Goal: Transaction & Acquisition: Download file/media

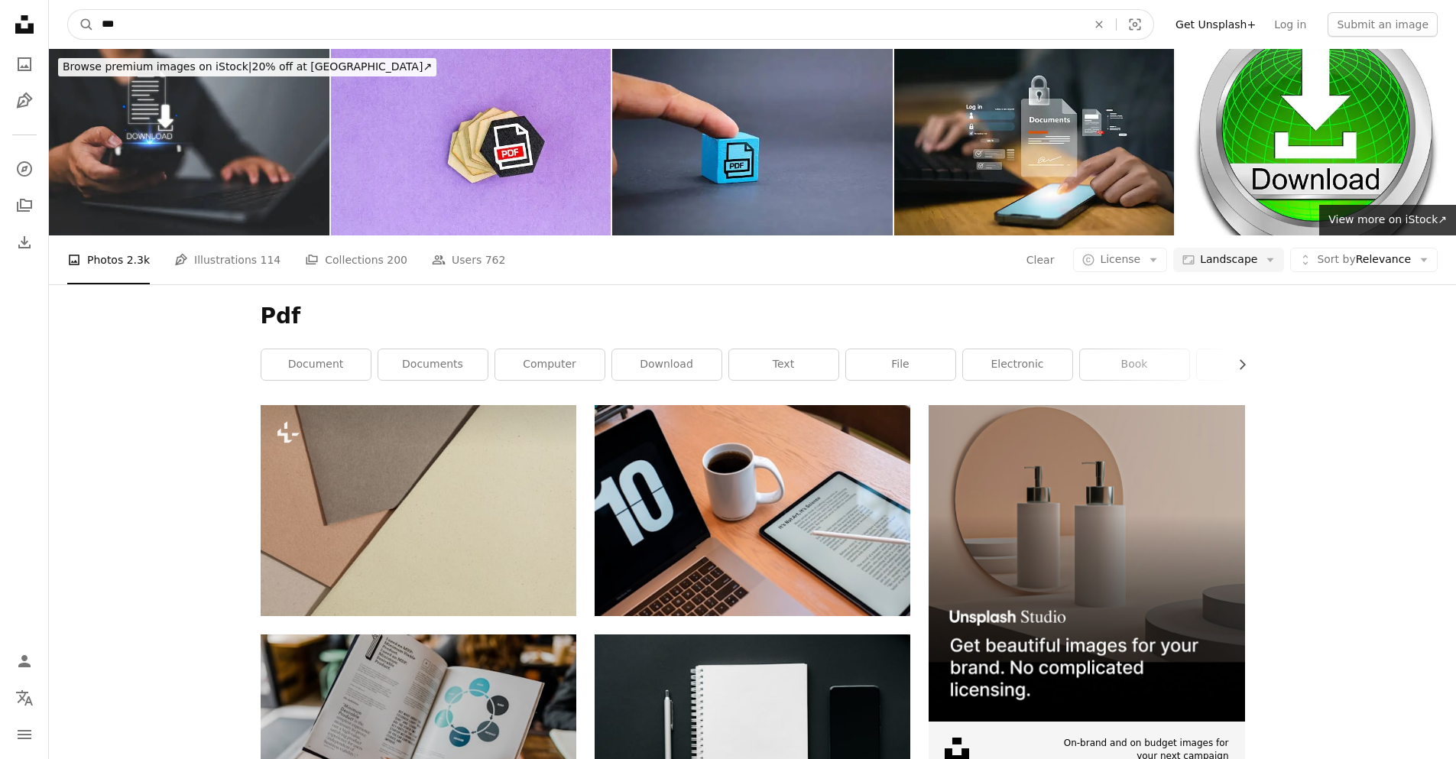
drag, startPoint x: 291, startPoint y: 21, endPoint x: -96, endPoint y: 4, distance: 387.7
type input "**********"
click button "A magnifying glass" at bounding box center [81, 24] width 26 height 29
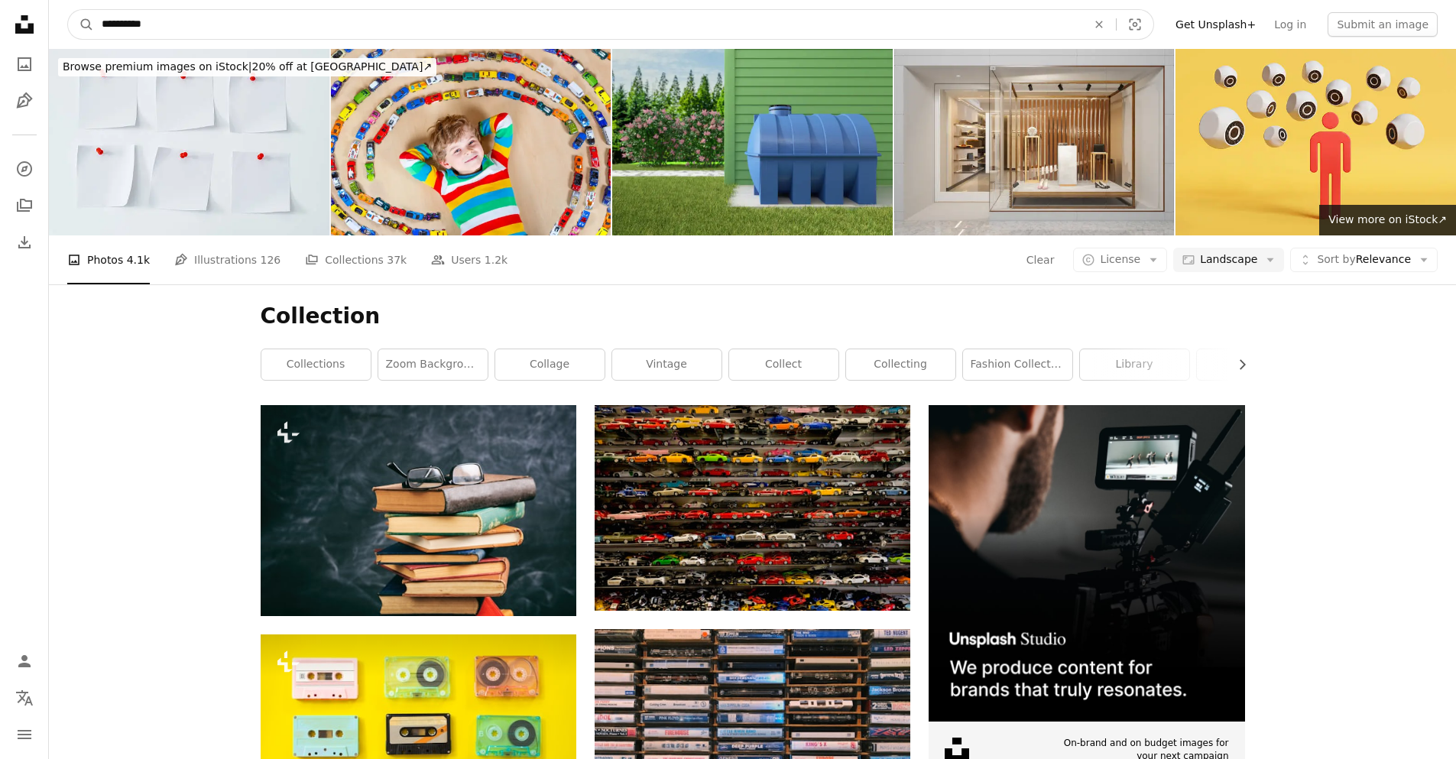
drag, startPoint x: 223, startPoint y: 15, endPoint x: 41, endPoint y: 17, distance: 181.9
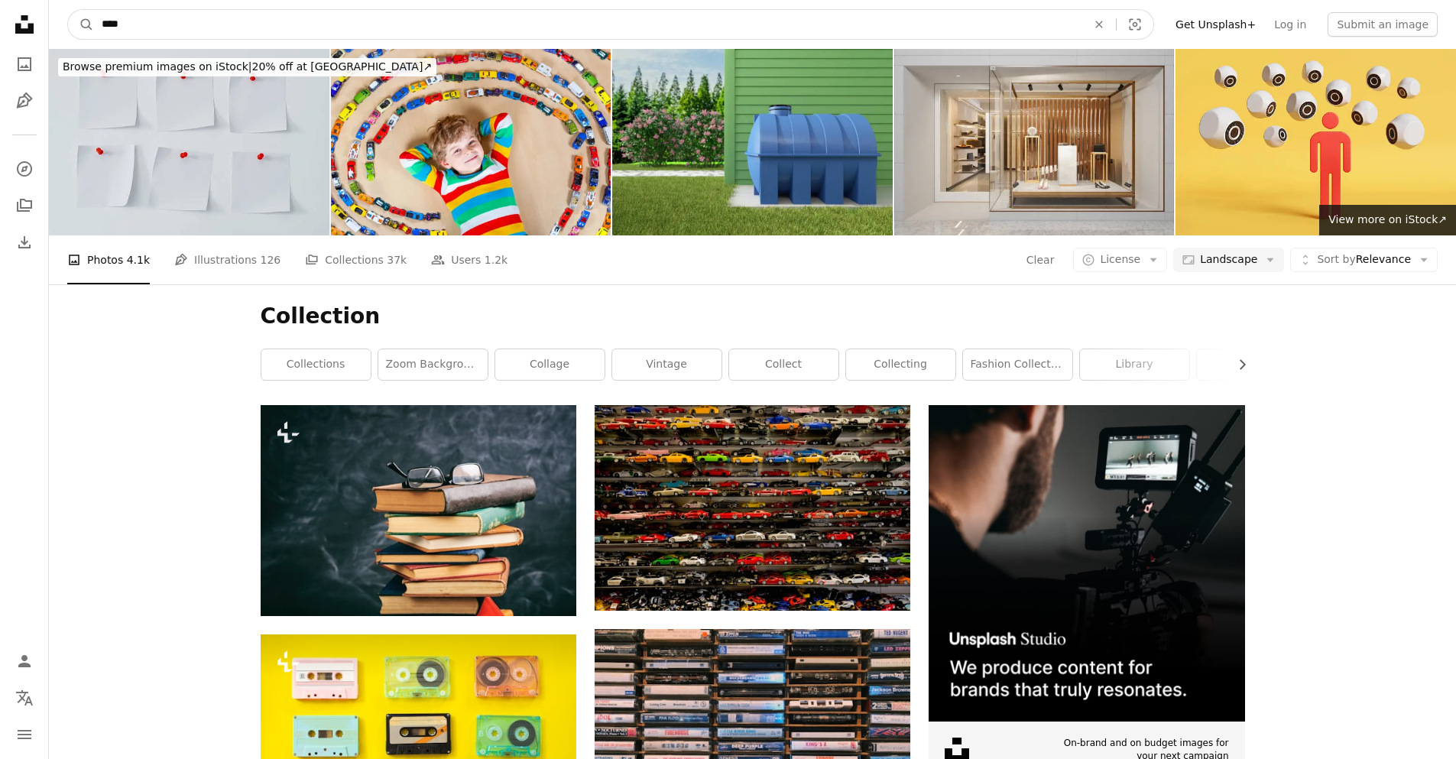
type input "*****"
click button "A magnifying glass" at bounding box center [81, 24] width 26 height 29
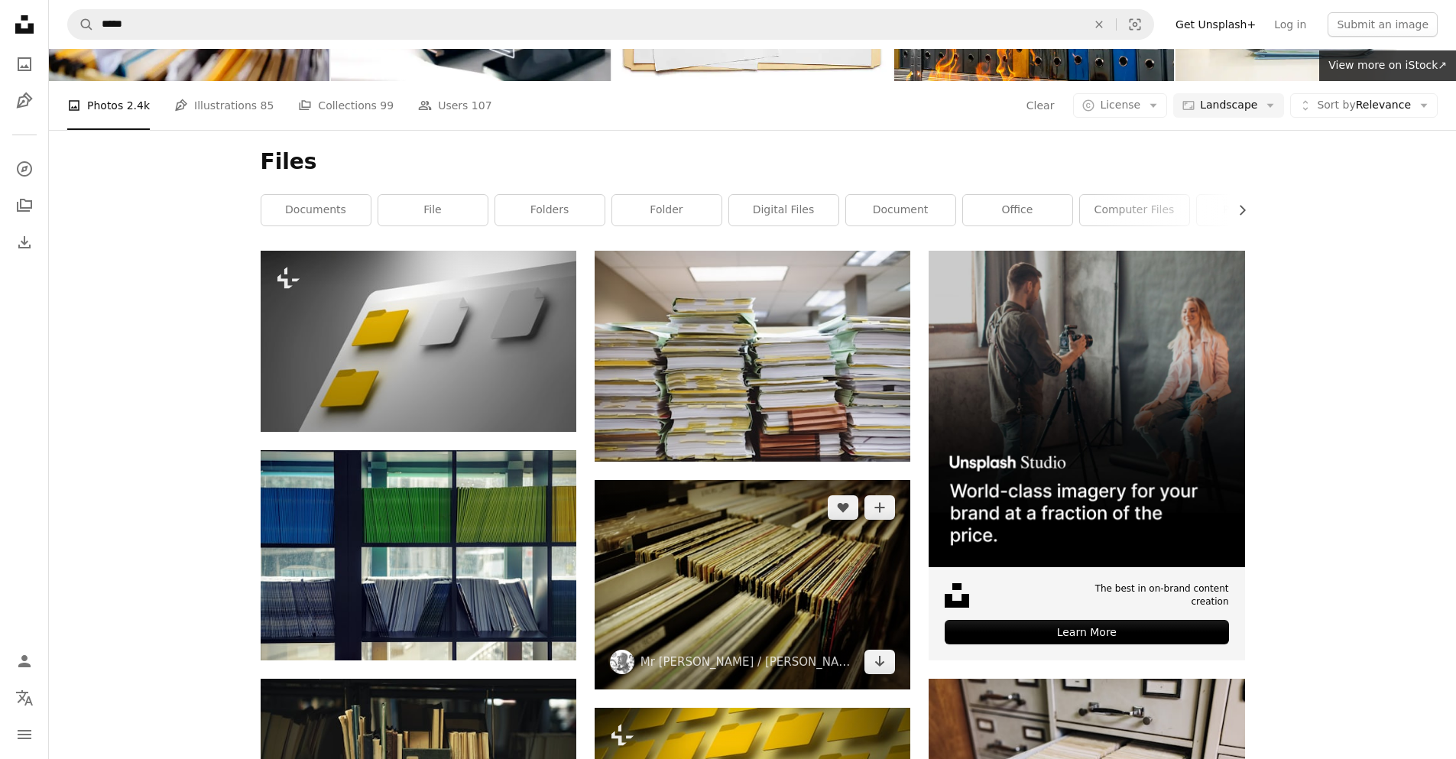
scroll to position [153, 0]
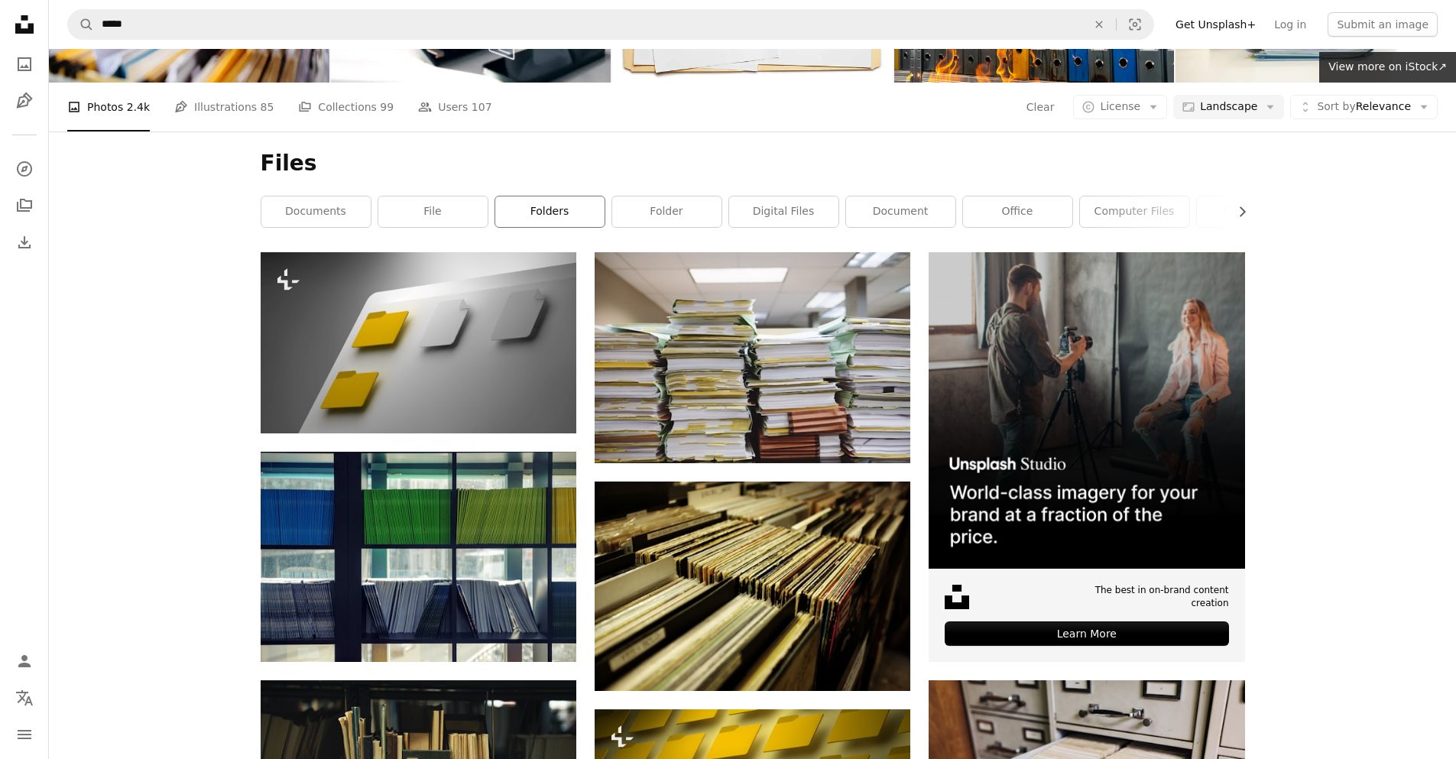
click at [572, 212] on link "folders" at bounding box center [549, 211] width 109 height 31
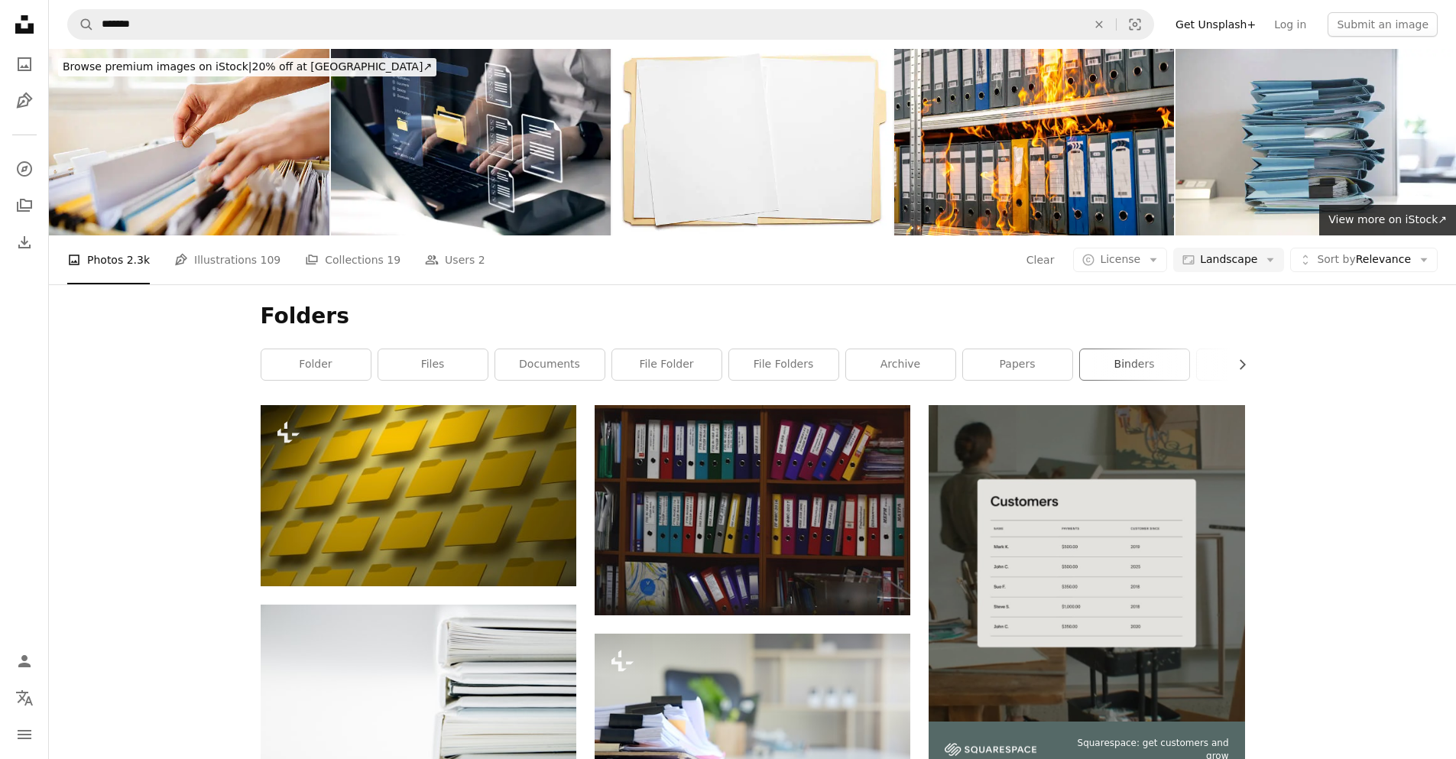
click at [1100, 359] on link "binders" at bounding box center [1134, 364] width 109 height 31
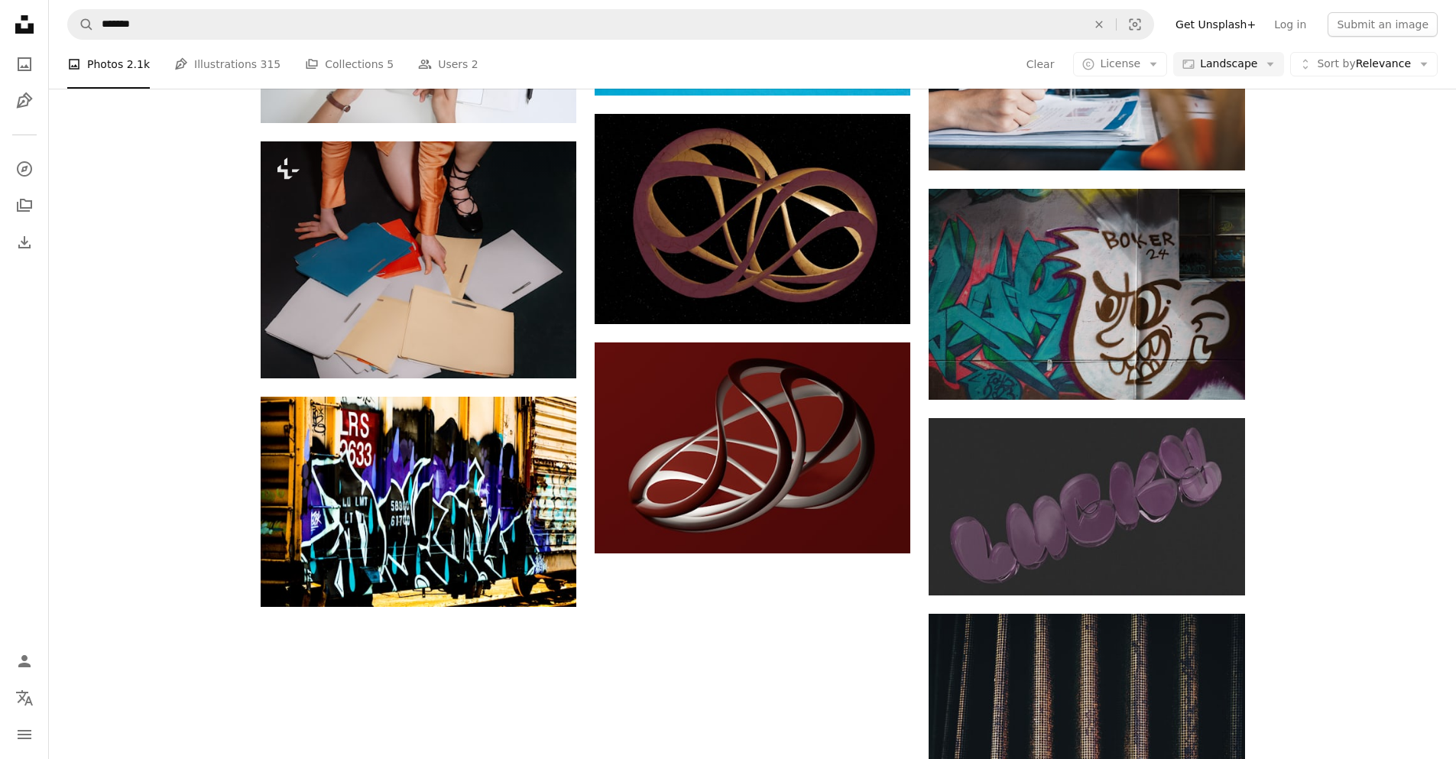
scroll to position [1375, 0]
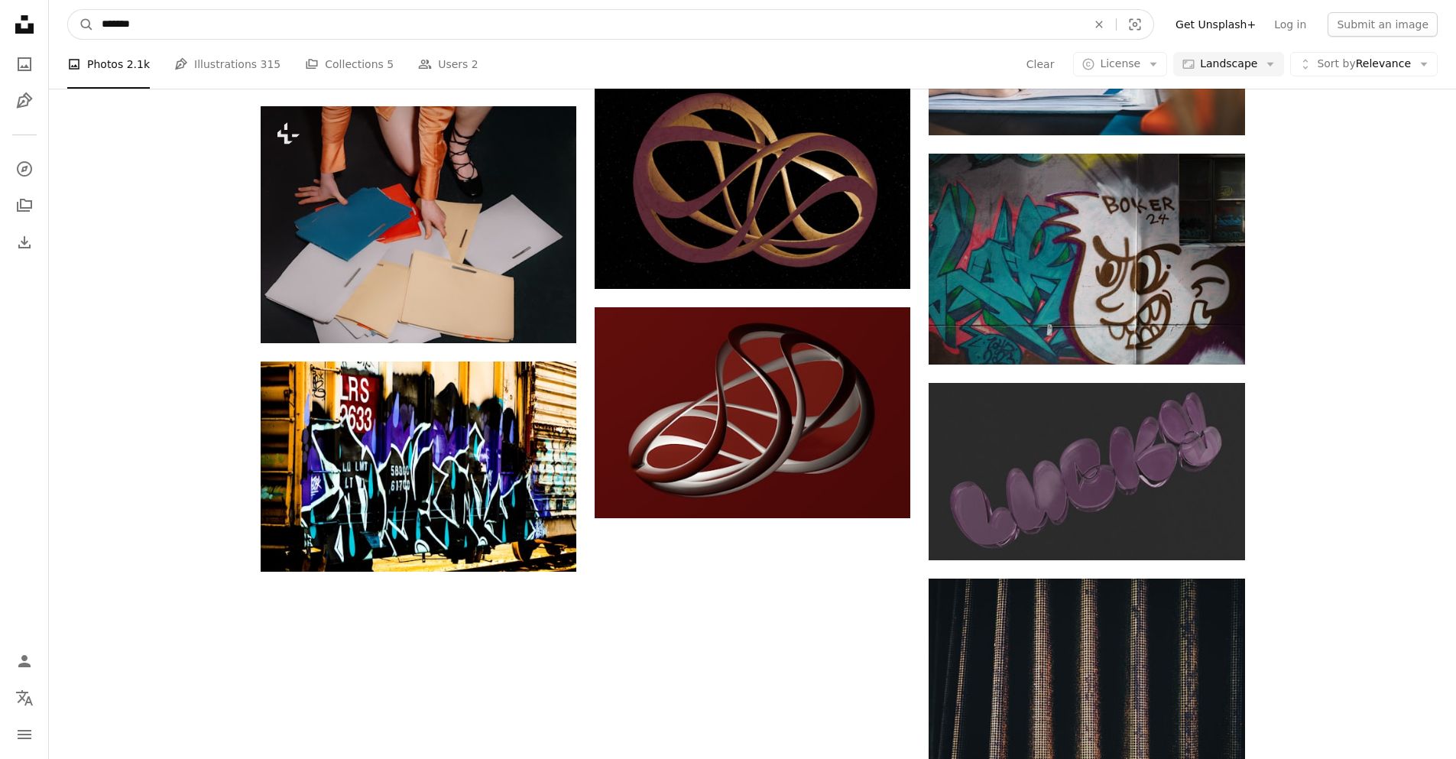
drag, startPoint x: 366, startPoint y: 24, endPoint x: -18, endPoint y: 14, distance: 383.7
click at [0, 14] on html "A X shape Unsplash uses cookies and similar technologies to secure our site, pr…" at bounding box center [728, 75] width 1456 height 2880
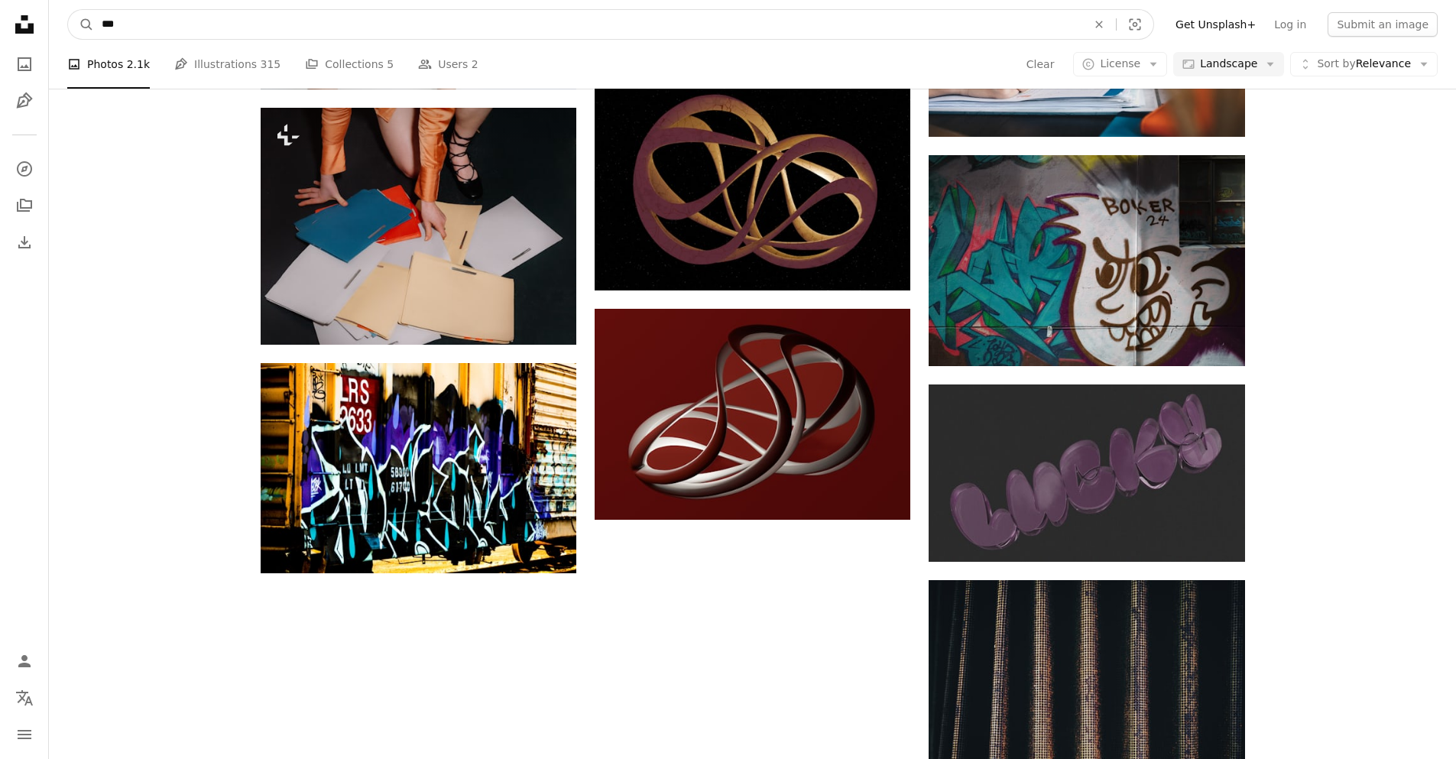
type input "****"
click button "A magnifying glass" at bounding box center [81, 24] width 26 height 29
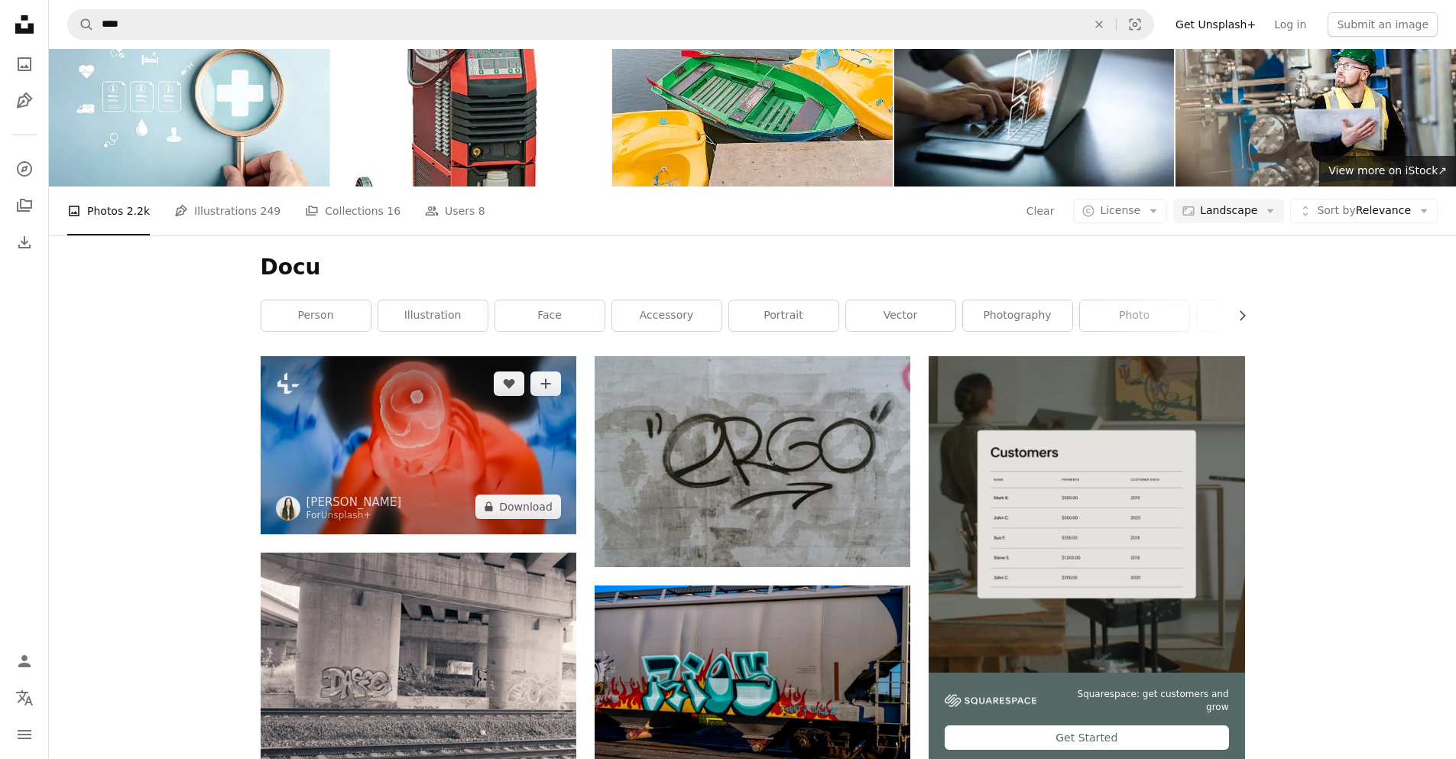
scroll to position [306, 0]
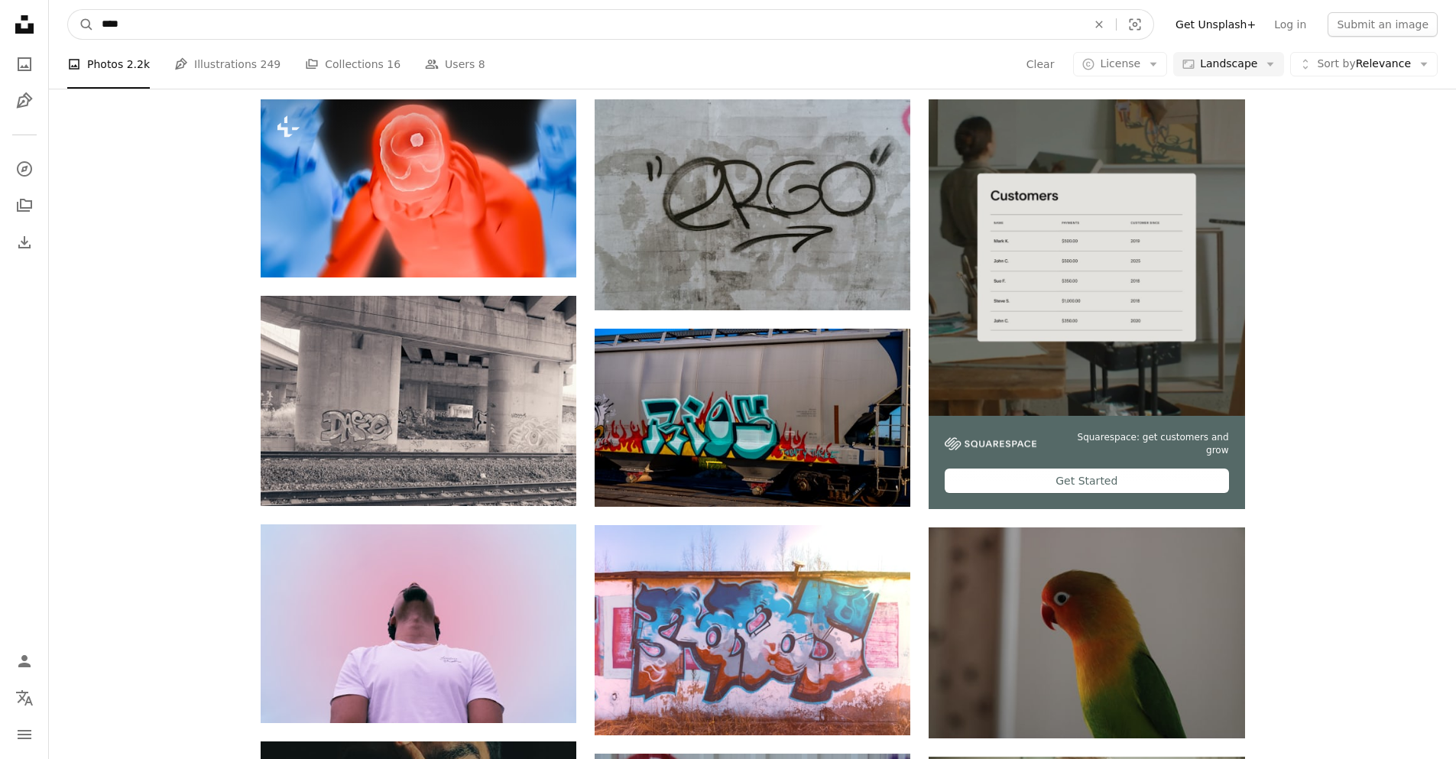
drag, startPoint x: 149, startPoint y: 27, endPoint x: 2, endPoint y: 14, distance: 147.3
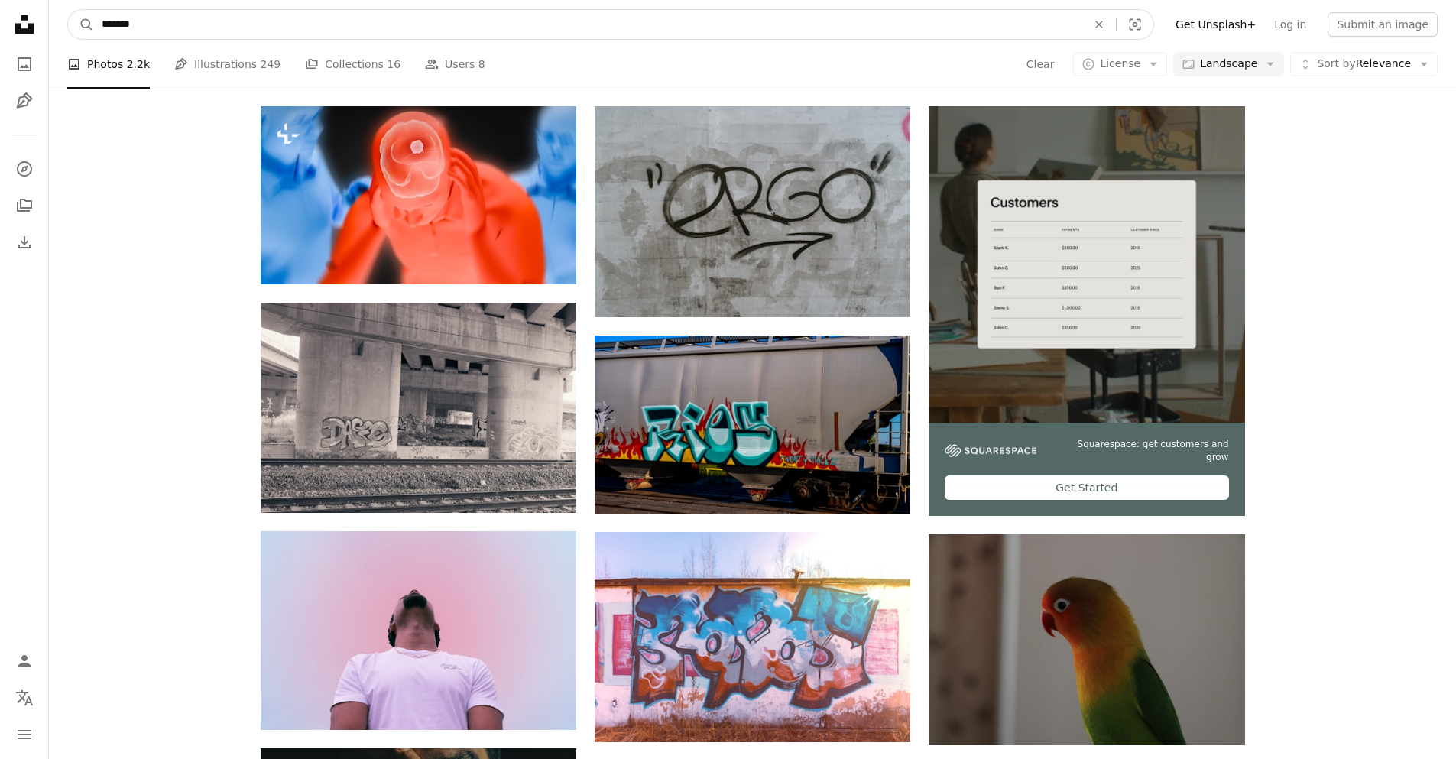
type input "********"
click button "A magnifying glass" at bounding box center [81, 24] width 26 height 29
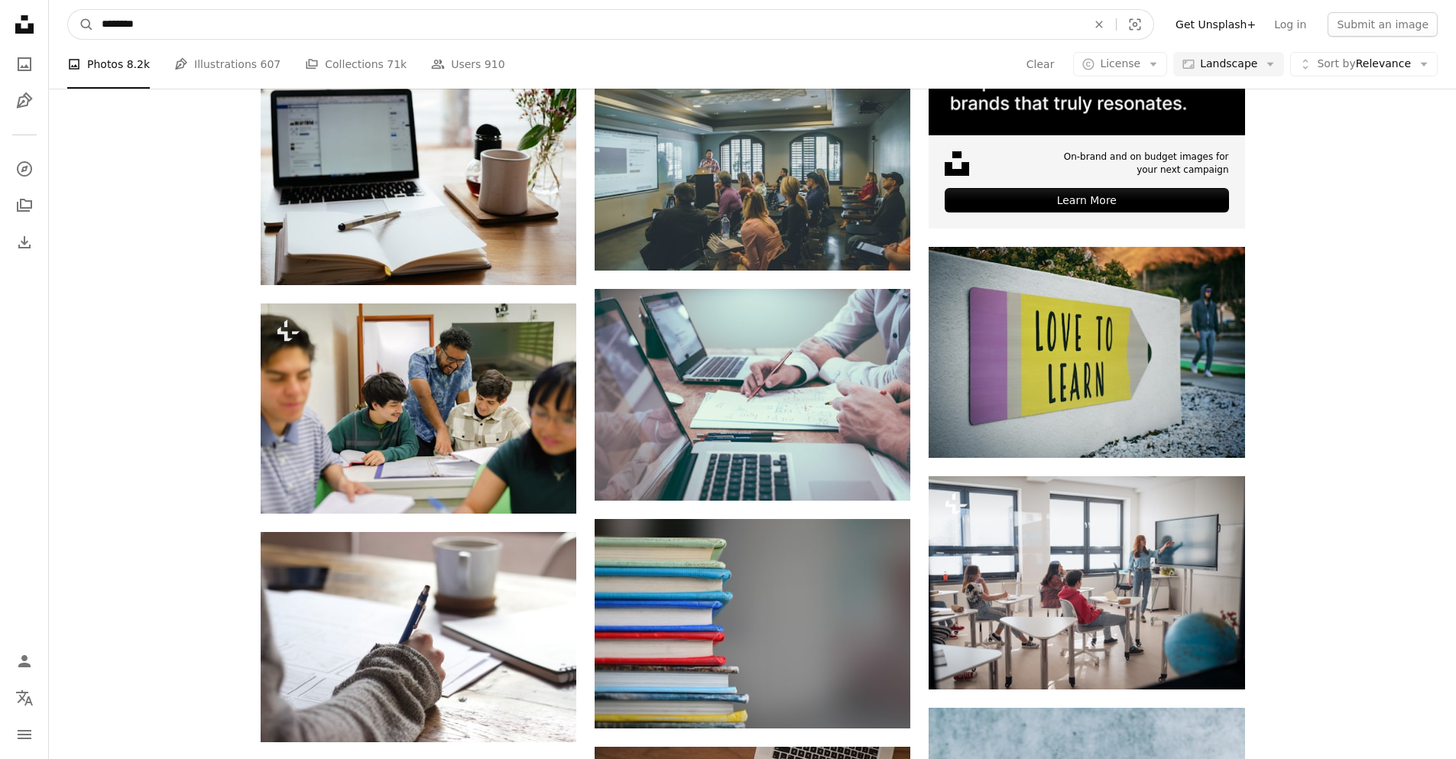
drag, startPoint x: 287, startPoint y: 32, endPoint x: -229, endPoint y: -8, distance: 517.3
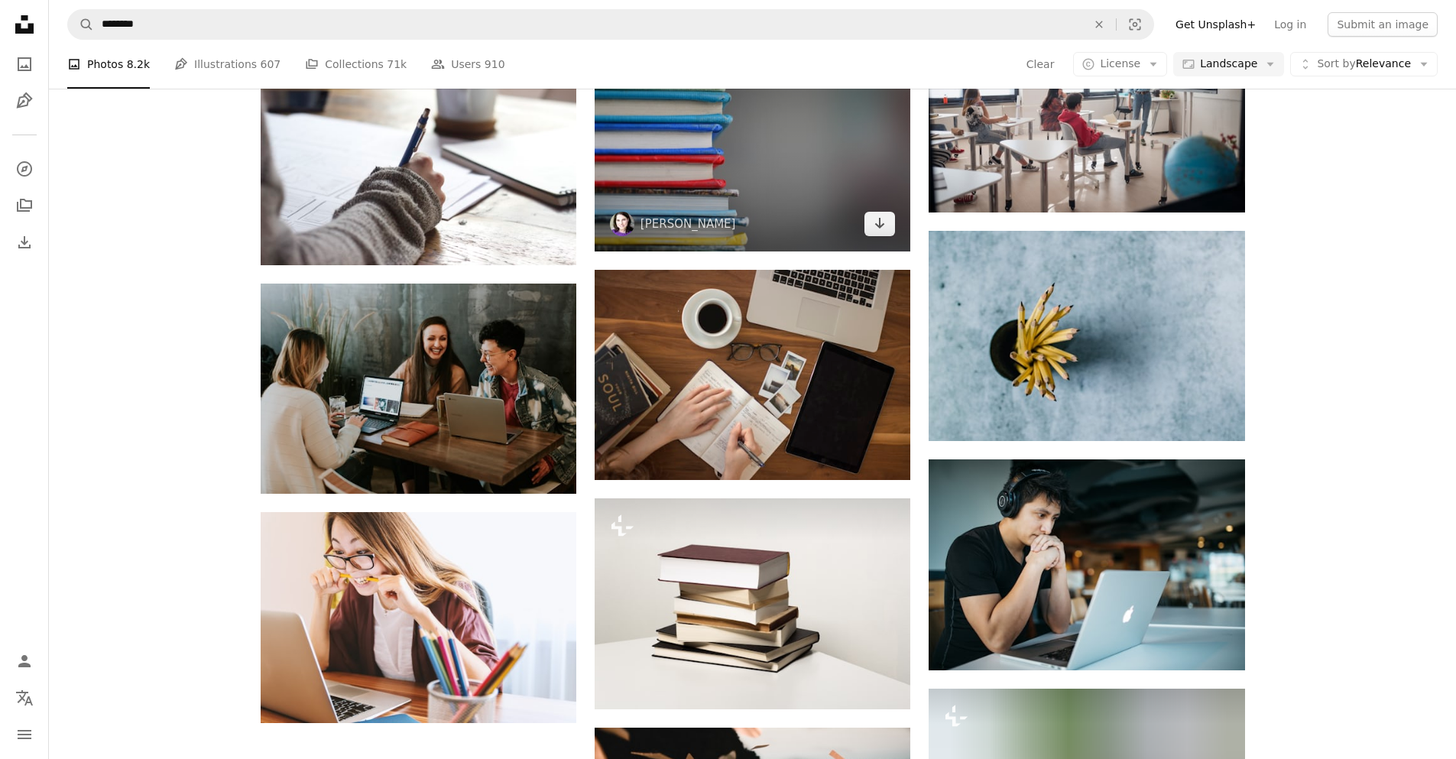
scroll to position [1182, 0]
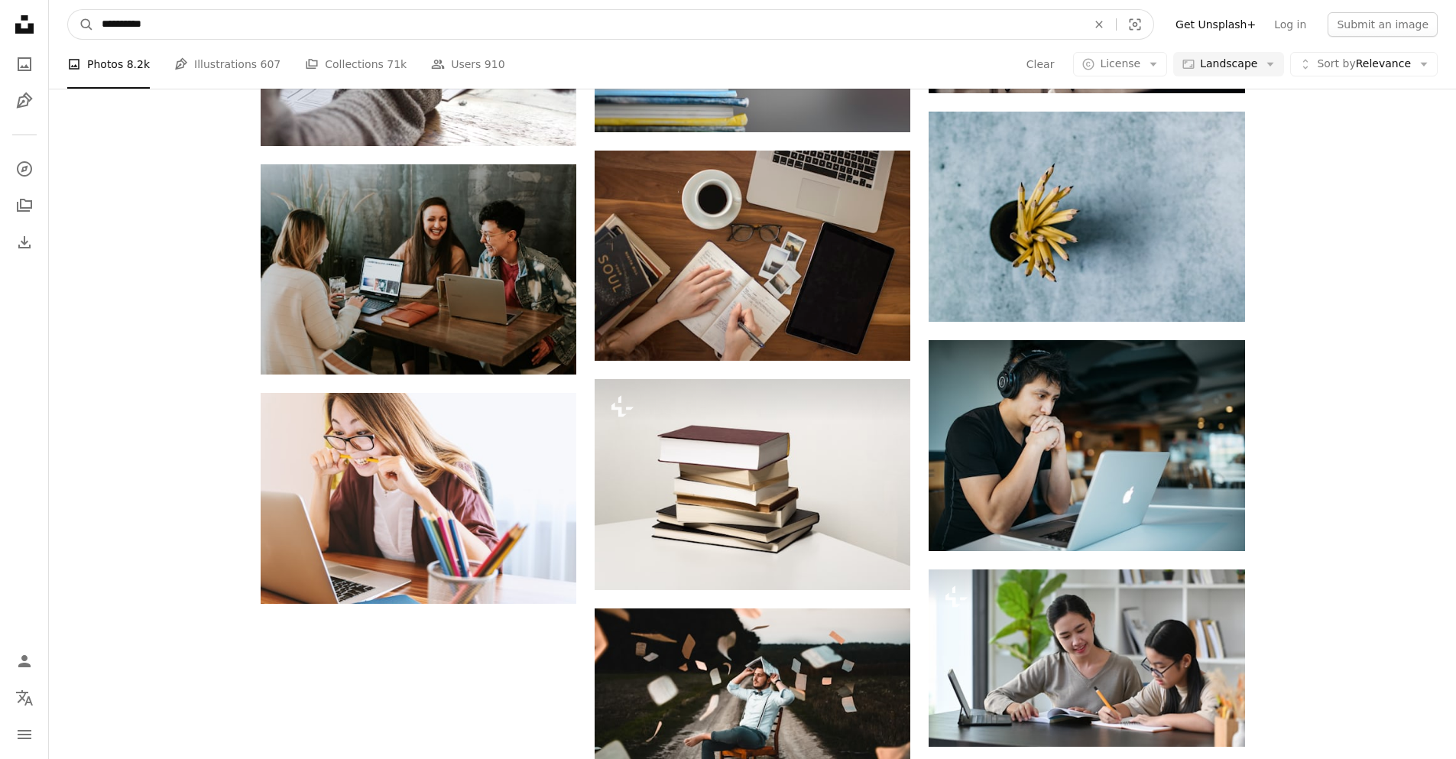
type input "**********"
click button "A magnifying glass" at bounding box center [81, 24] width 26 height 29
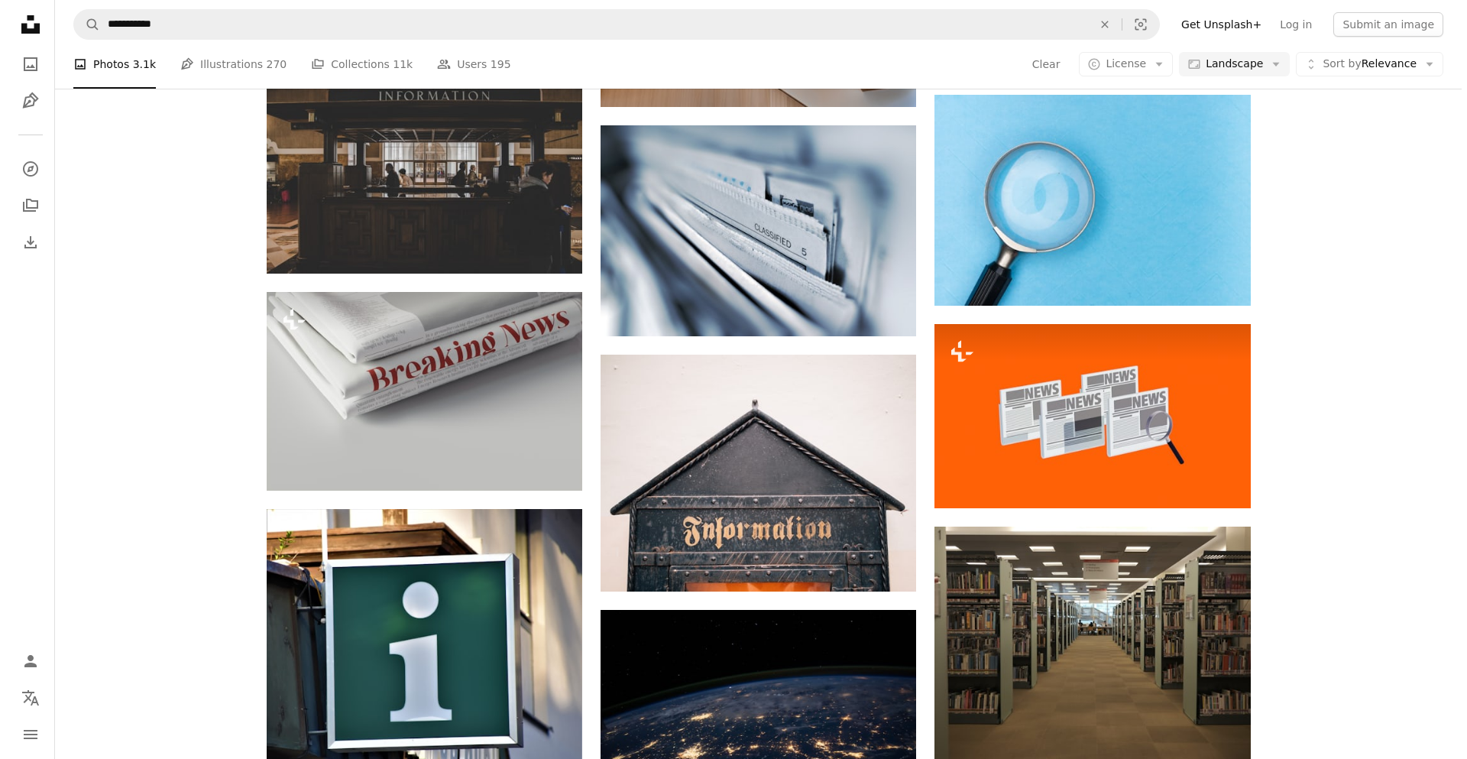
scroll to position [840, 0]
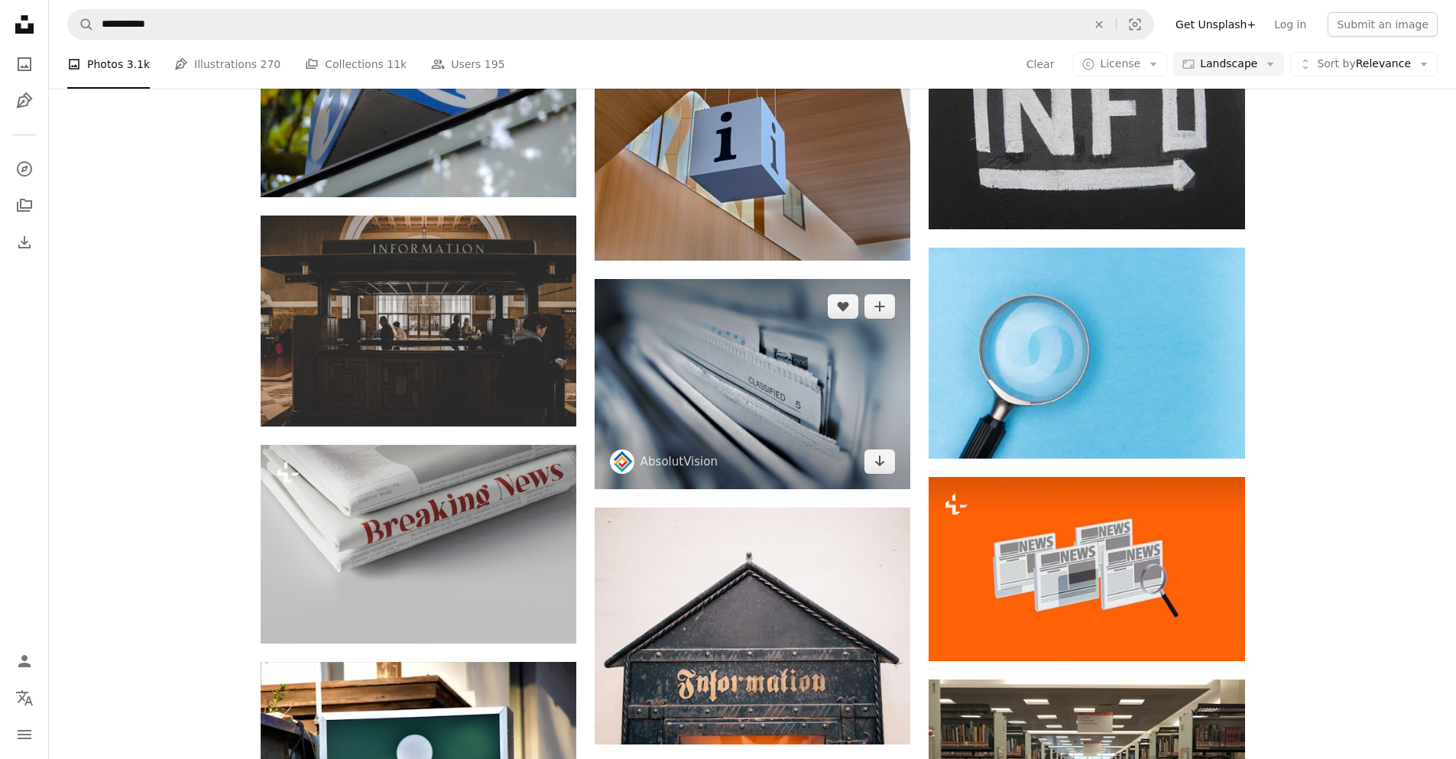
click at [730, 376] on img at bounding box center [752, 384] width 316 height 210
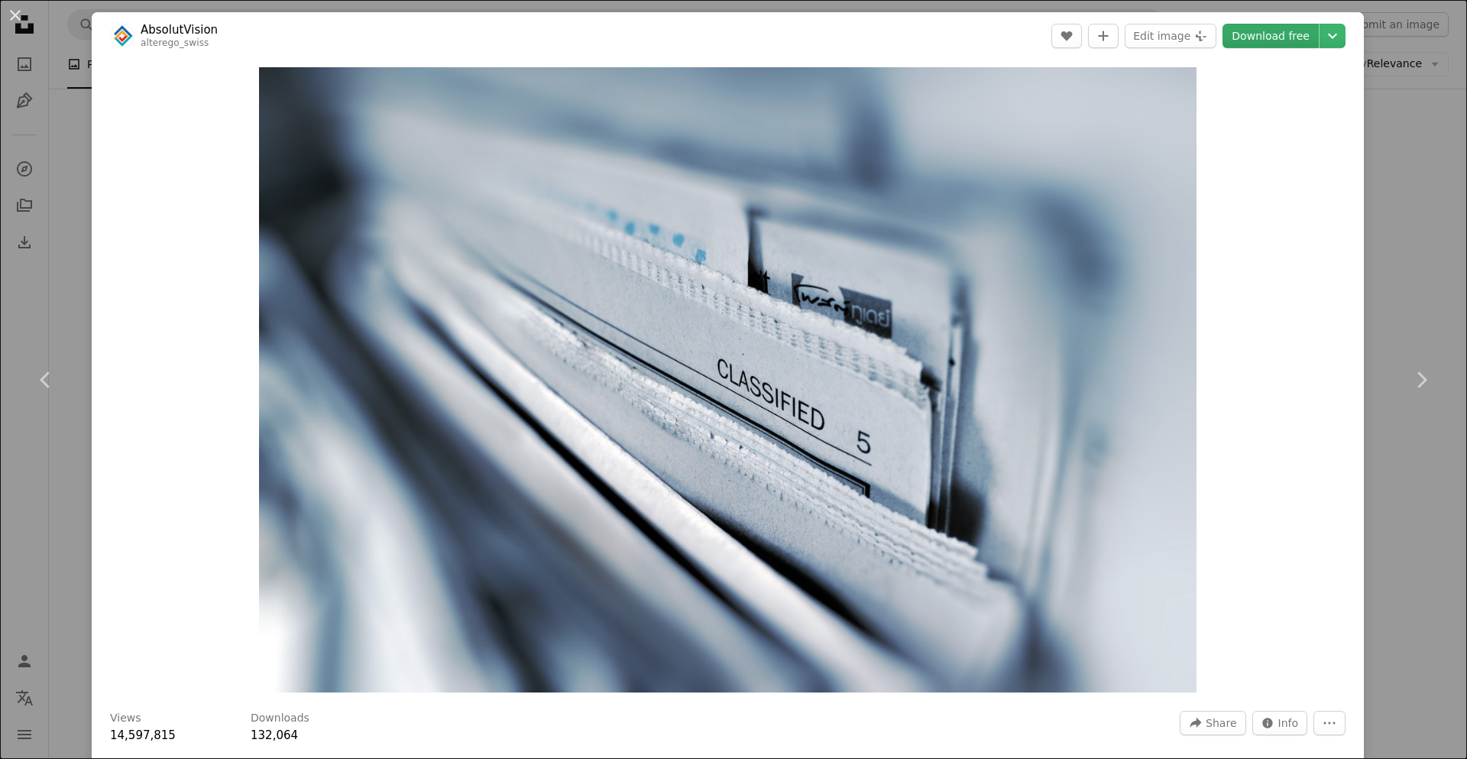
drag, startPoint x: 711, startPoint y: 356, endPoint x: 1257, endPoint y: 32, distance: 635.1
click at [1257, 32] on link "Download free" at bounding box center [1271, 36] width 96 height 24
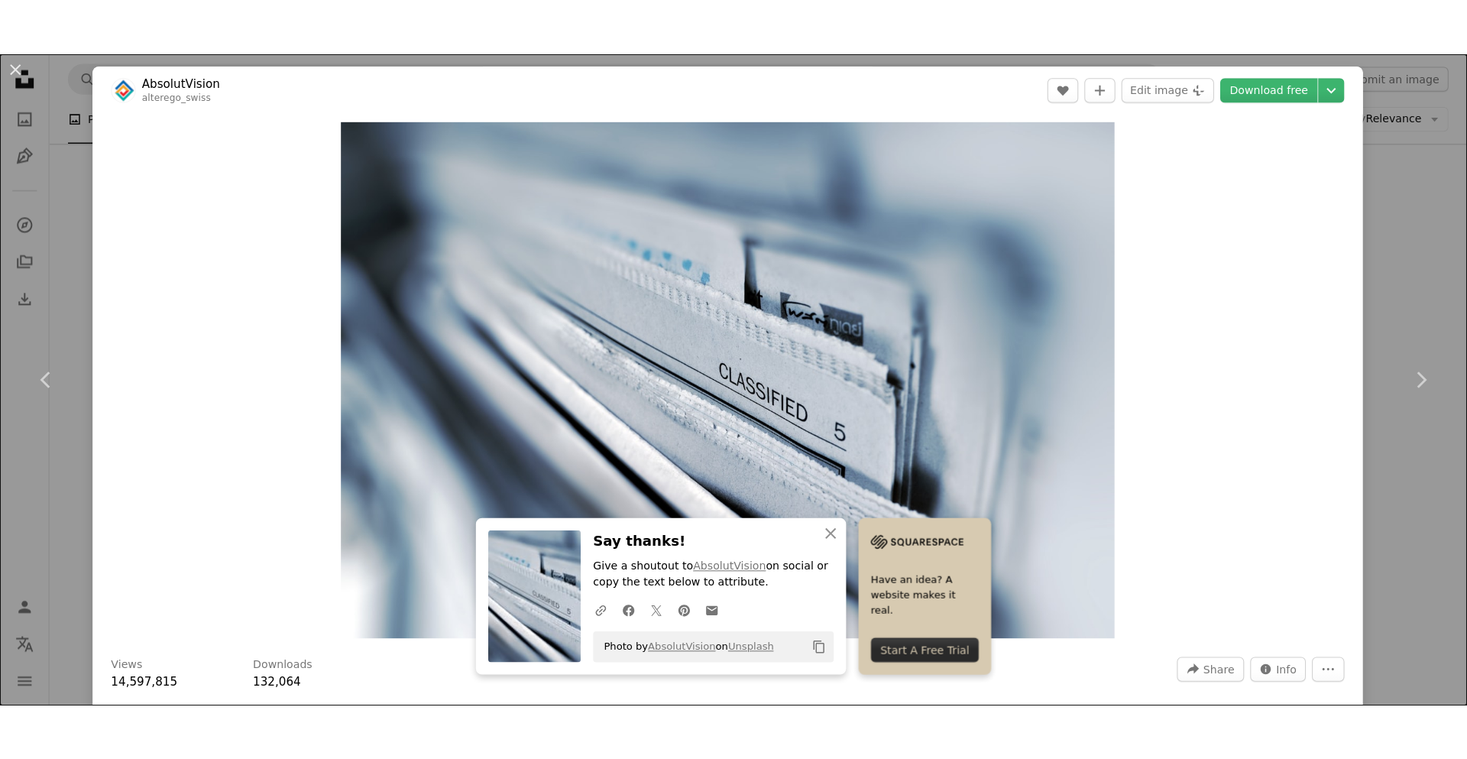
scroll to position [840, 0]
